Goal: Navigation & Orientation: Find specific page/section

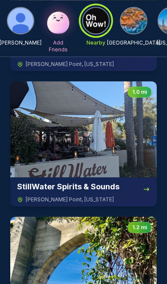
scroll to position [1131, 0]
click at [105, 162] on img at bounding box center [83, 129] width 147 height 96
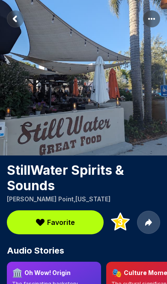
click at [21, 18] on rect "Return to previous page" at bounding box center [15, 18] width 17 height 17
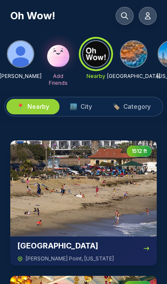
click at [85, 107] on span "City" at bounding box center [87, 106] width 12 height 9
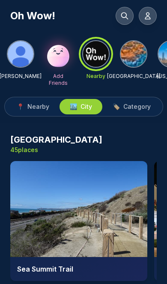
click at [139, 105] on span "Category" at bounding box center [136, 106] width 27 height 9
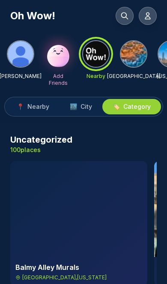
scroll to position [0, 0]
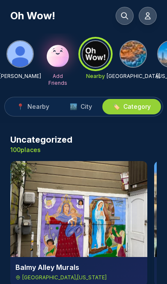
click at [135, 56] on img at bounding box center [133, 54] width 26 height 26
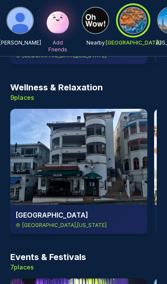
scroll to position [1592, 0]
